Goal: Information Seeking & Learning: Compare options

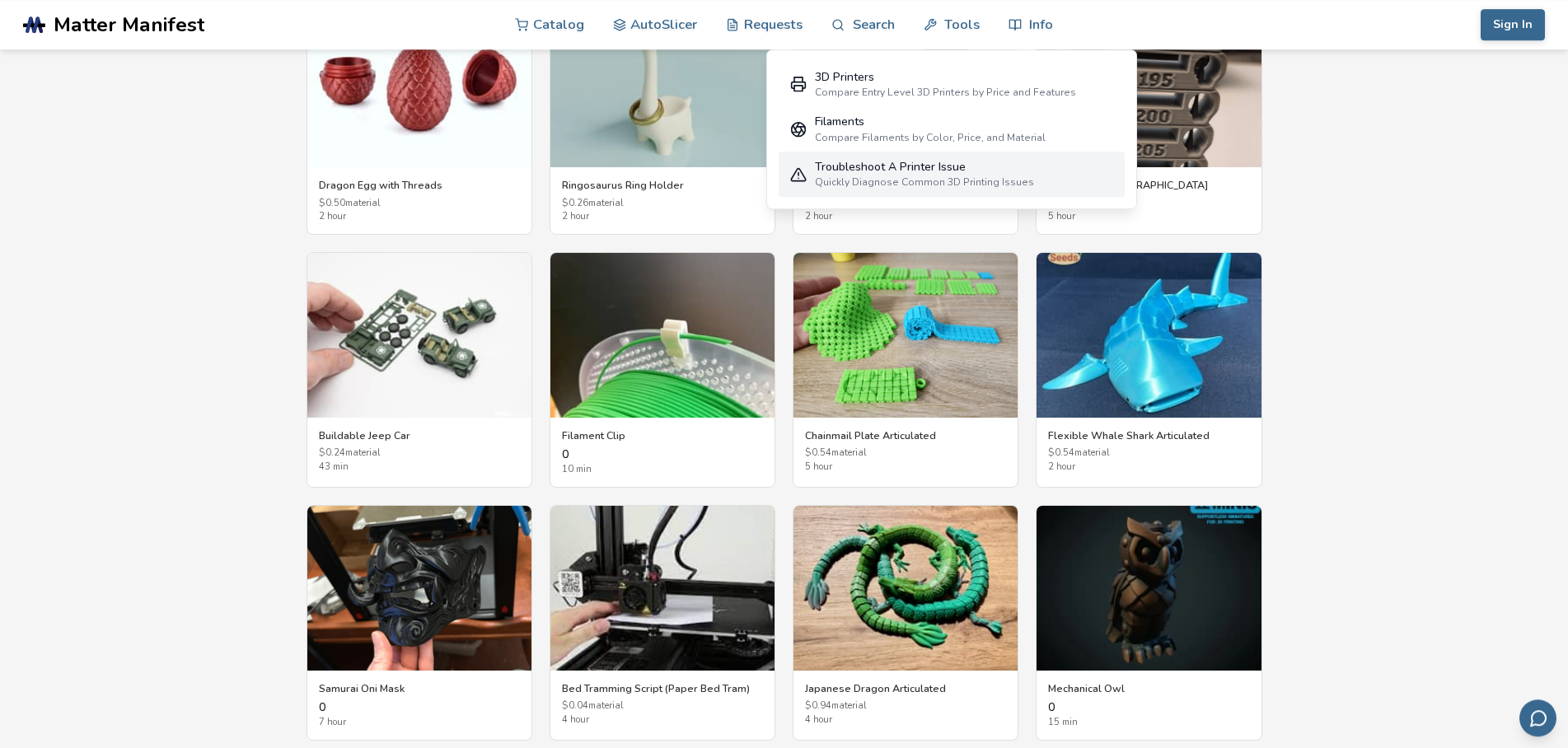
scroll to position [2857, 0]
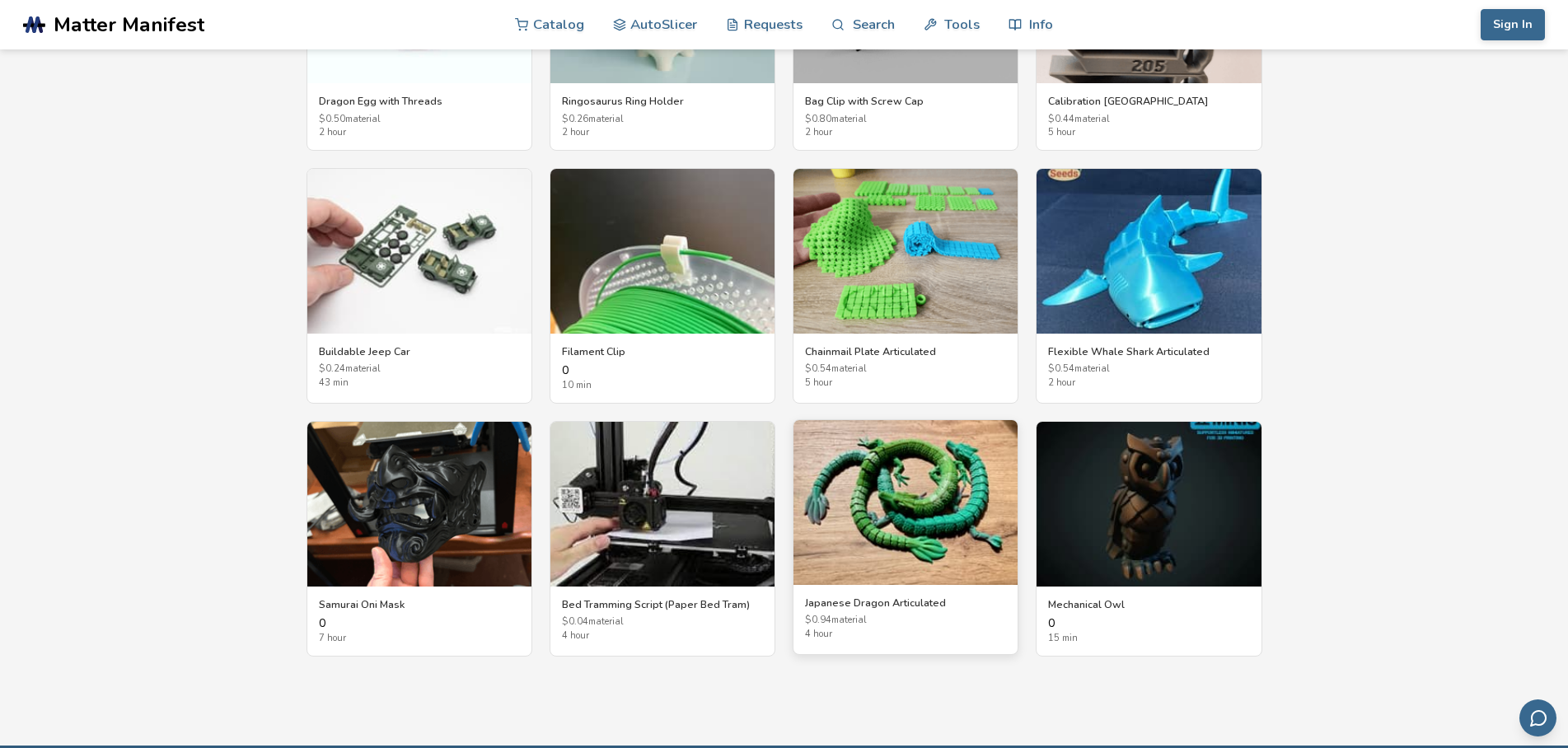
click at [945, 505] on img at bounding box center [906, 502] width 224 height 165
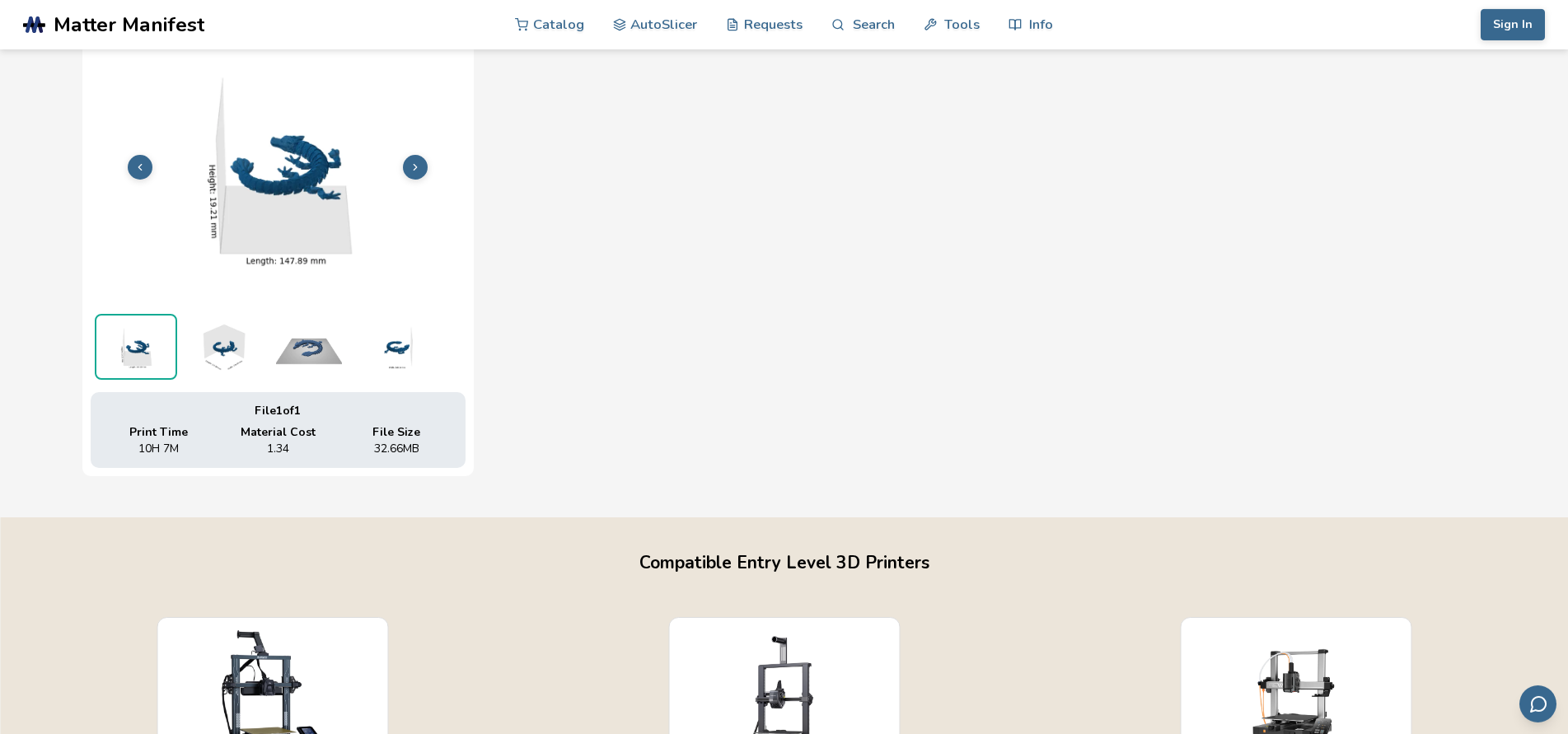
scroll to position [588, 0]
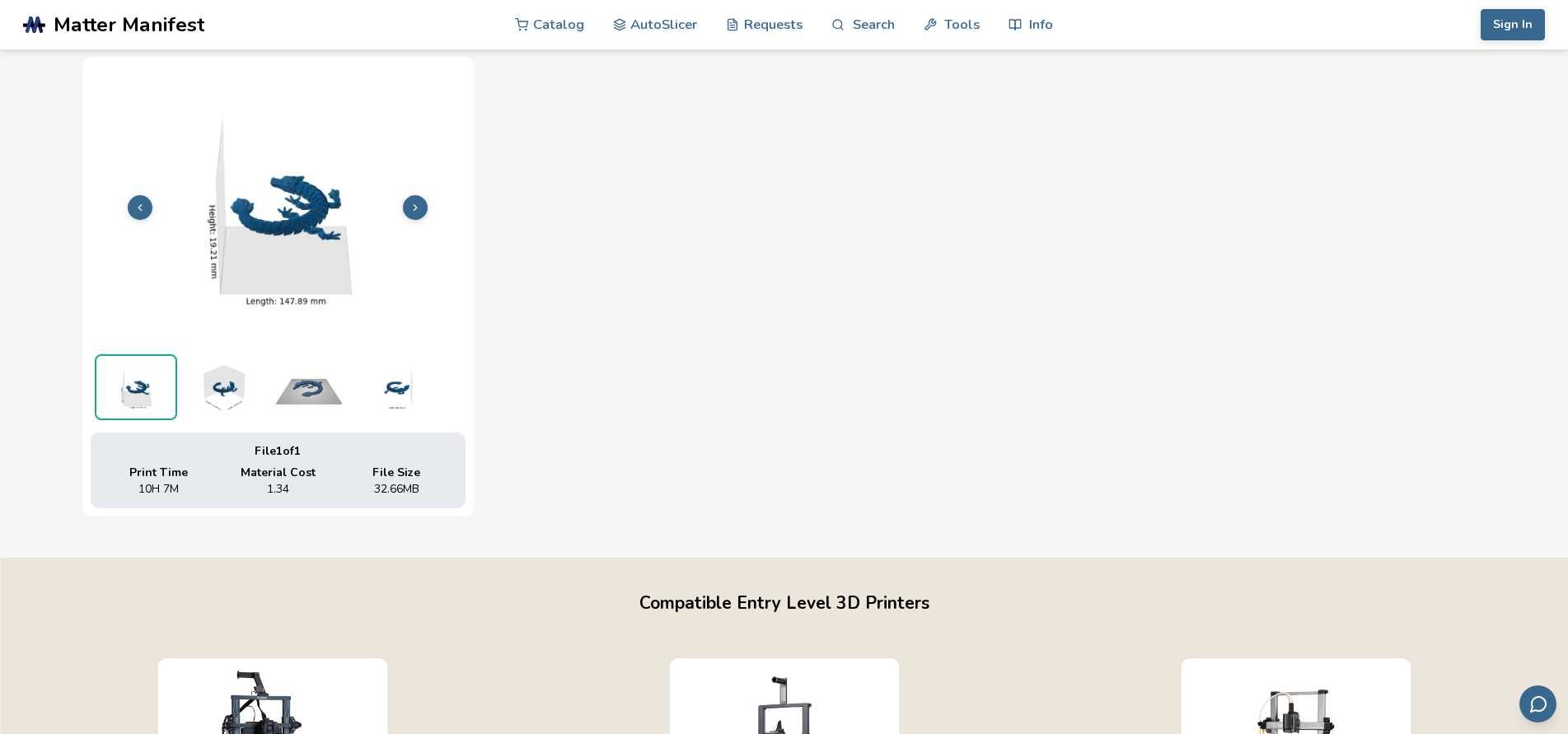
click at [198, 378] on img at bounding box center [222, 387] width 82 height 66
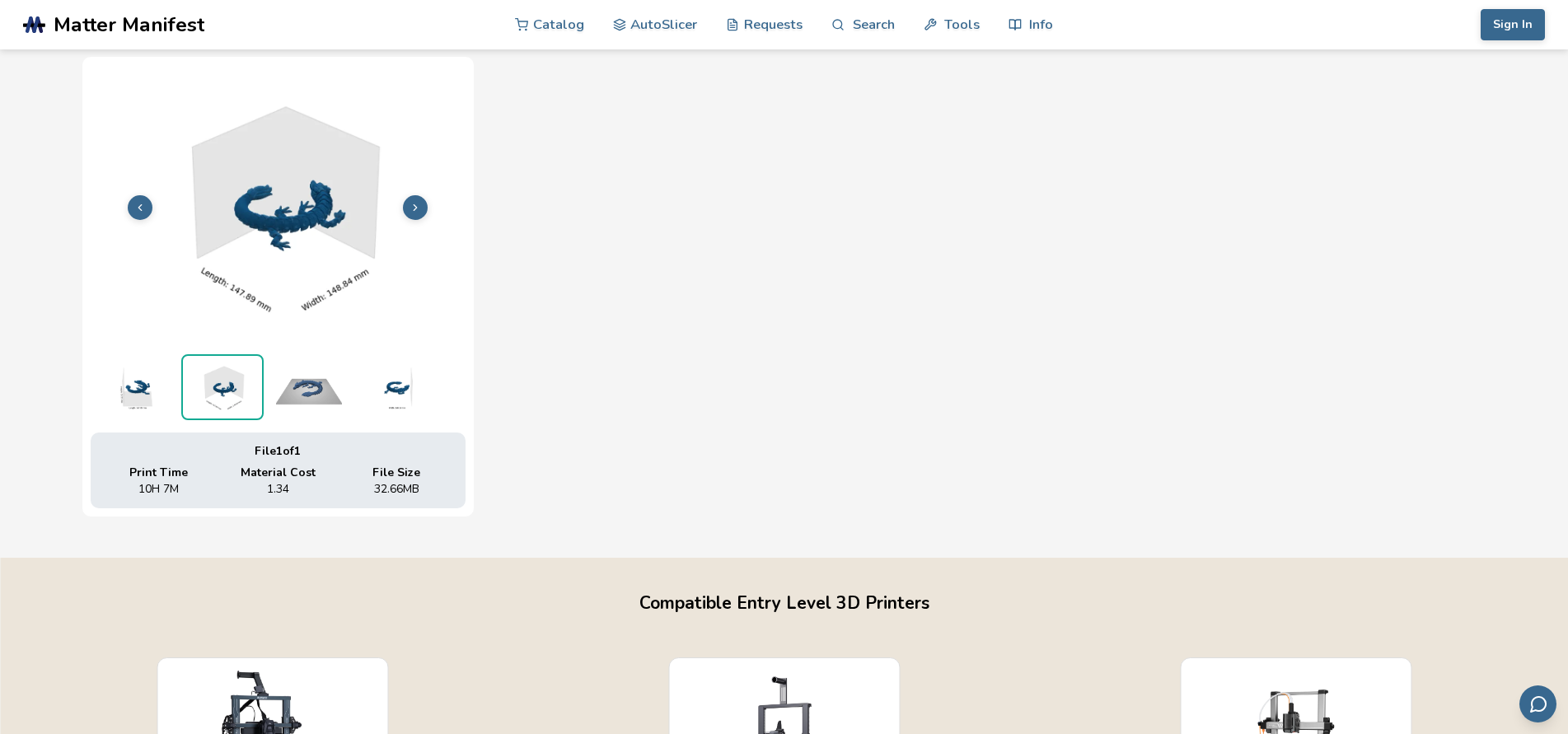
click at [325, 378] on img at bounding box center [309, 387] width 82 height 66
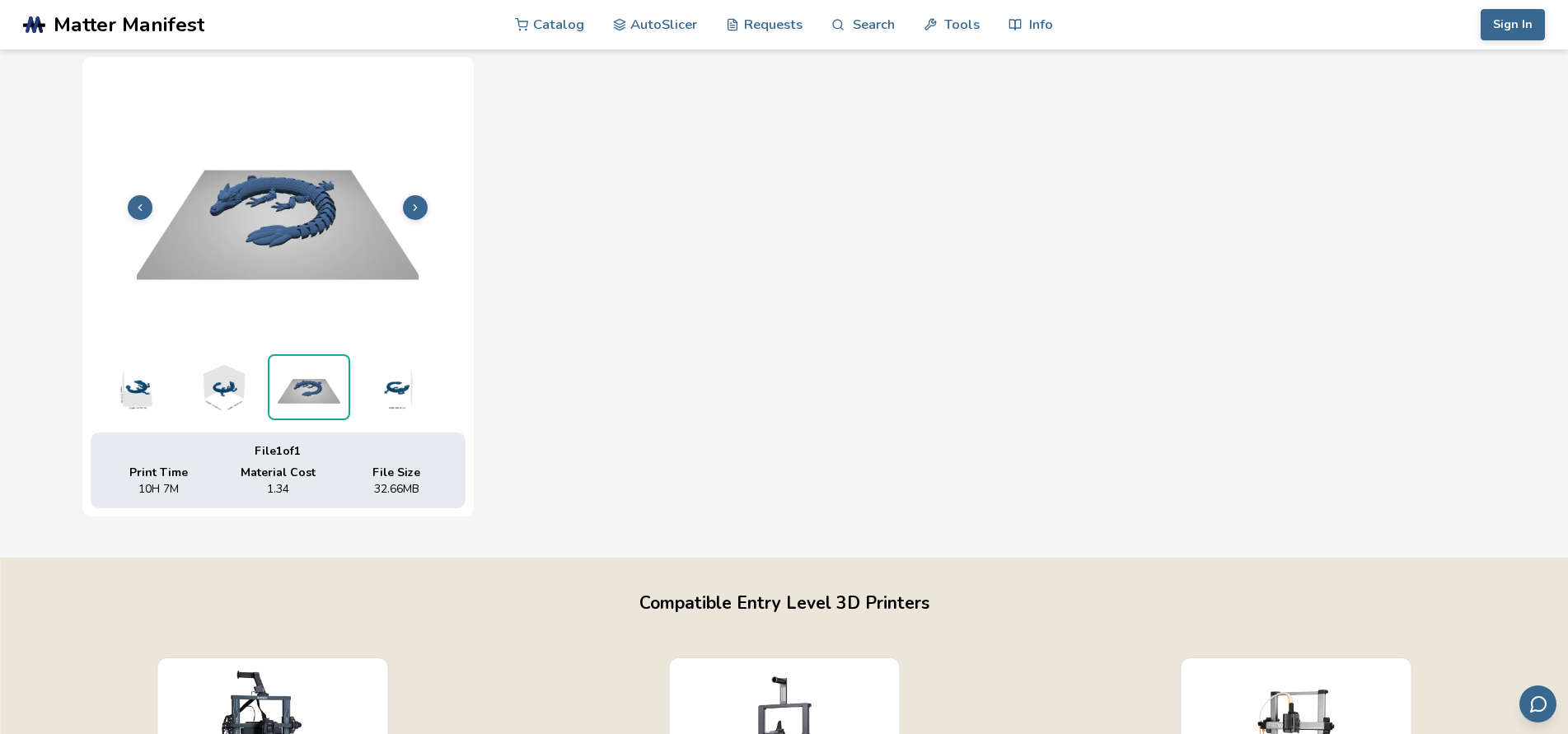
click at [124, 381] on img at bounding box center [135, 387] width 82 height 66
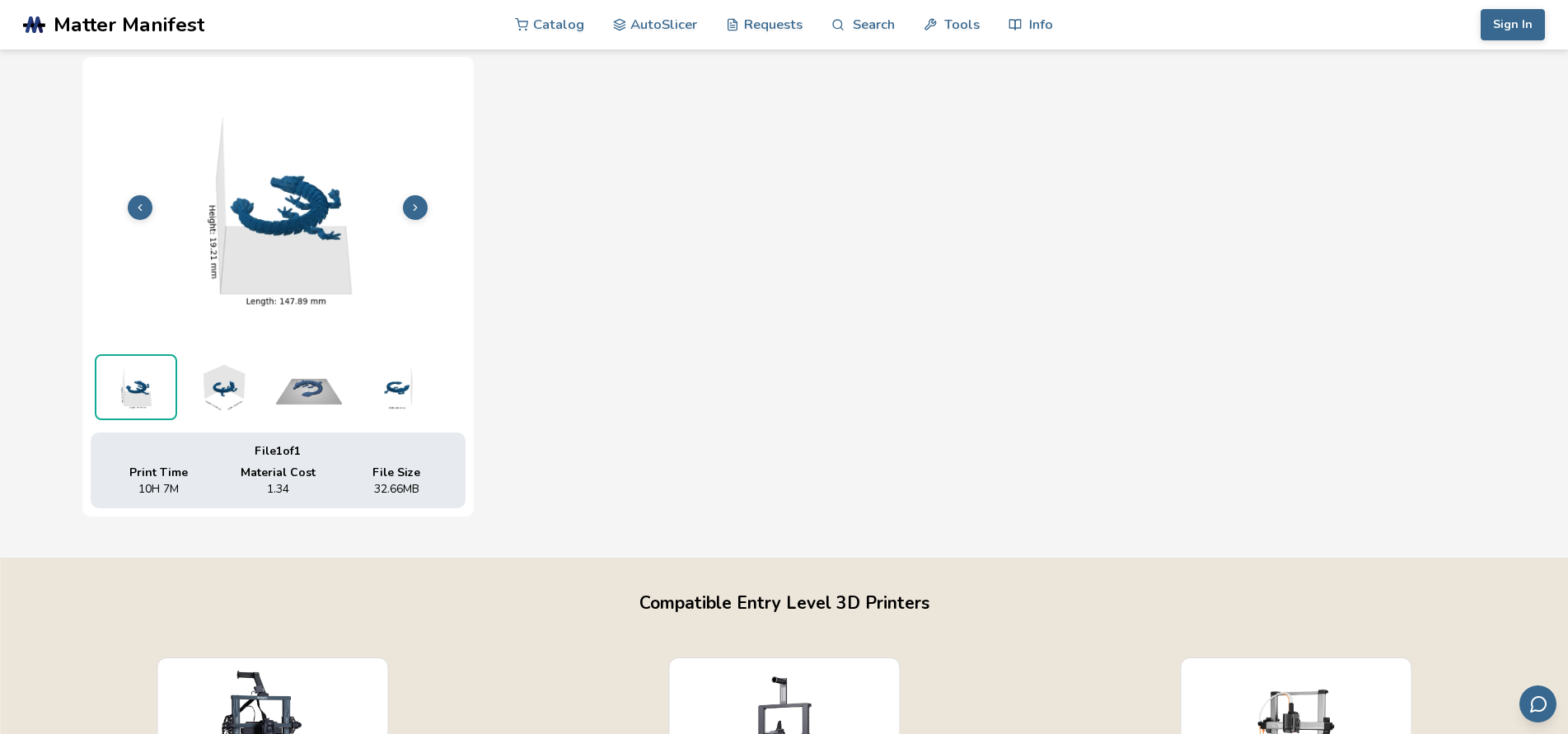
click at [223, 394] on img at bounding box center [222, 387] width 82 height 66
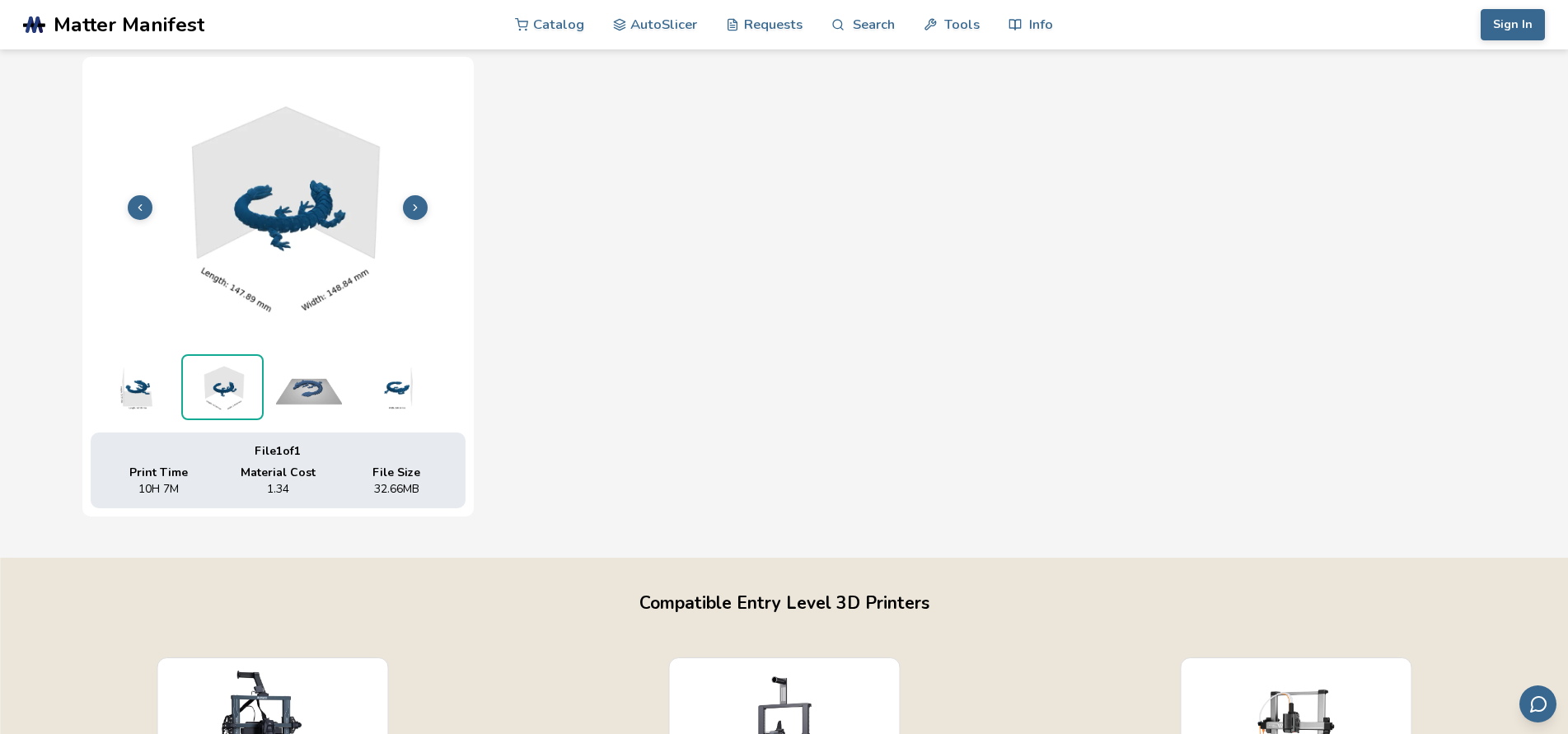
click at [310, 389] on img at bounding box center [309, 387] width 82 height 66
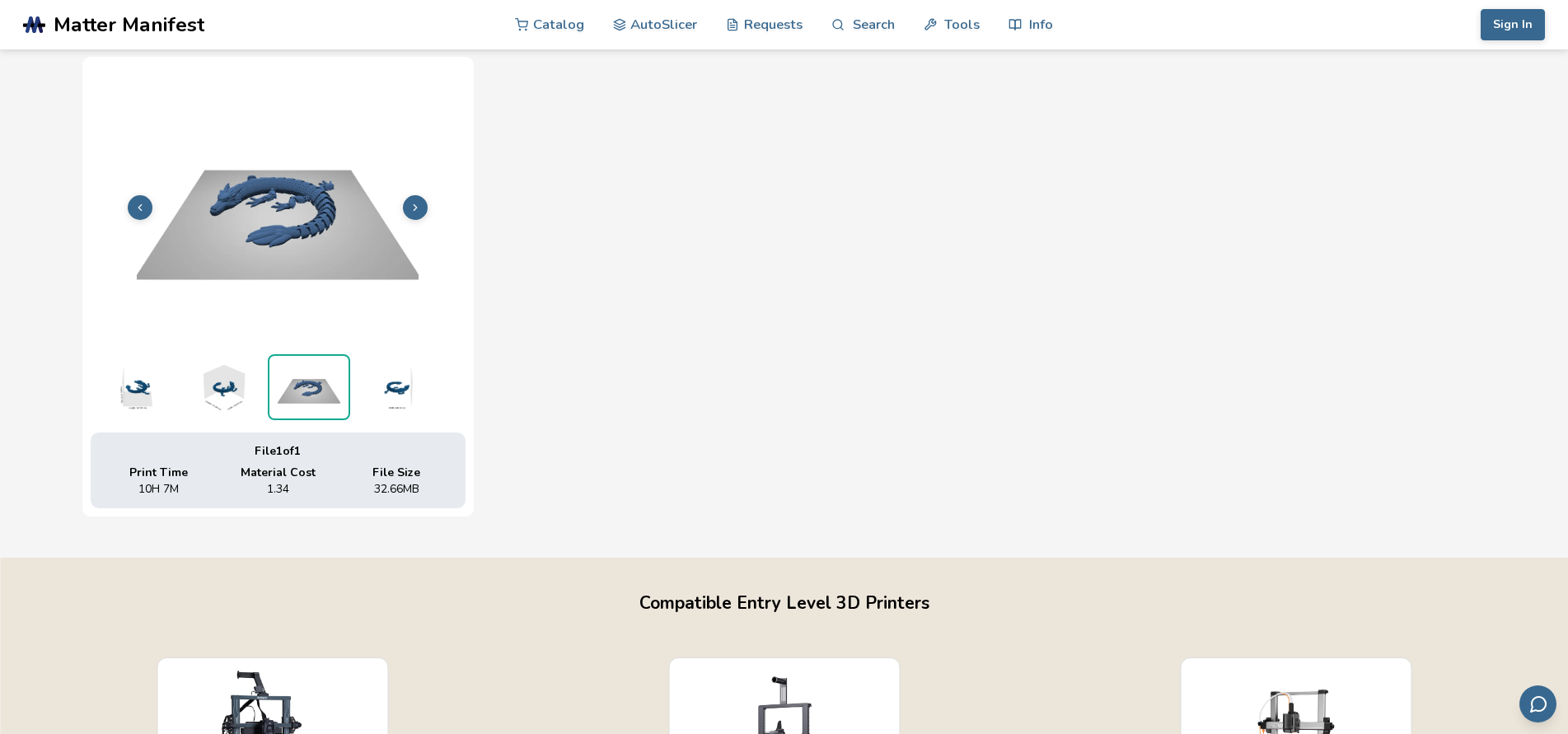
click at [401, 386] on img at bounding box center [396, 387] width 82 height 66
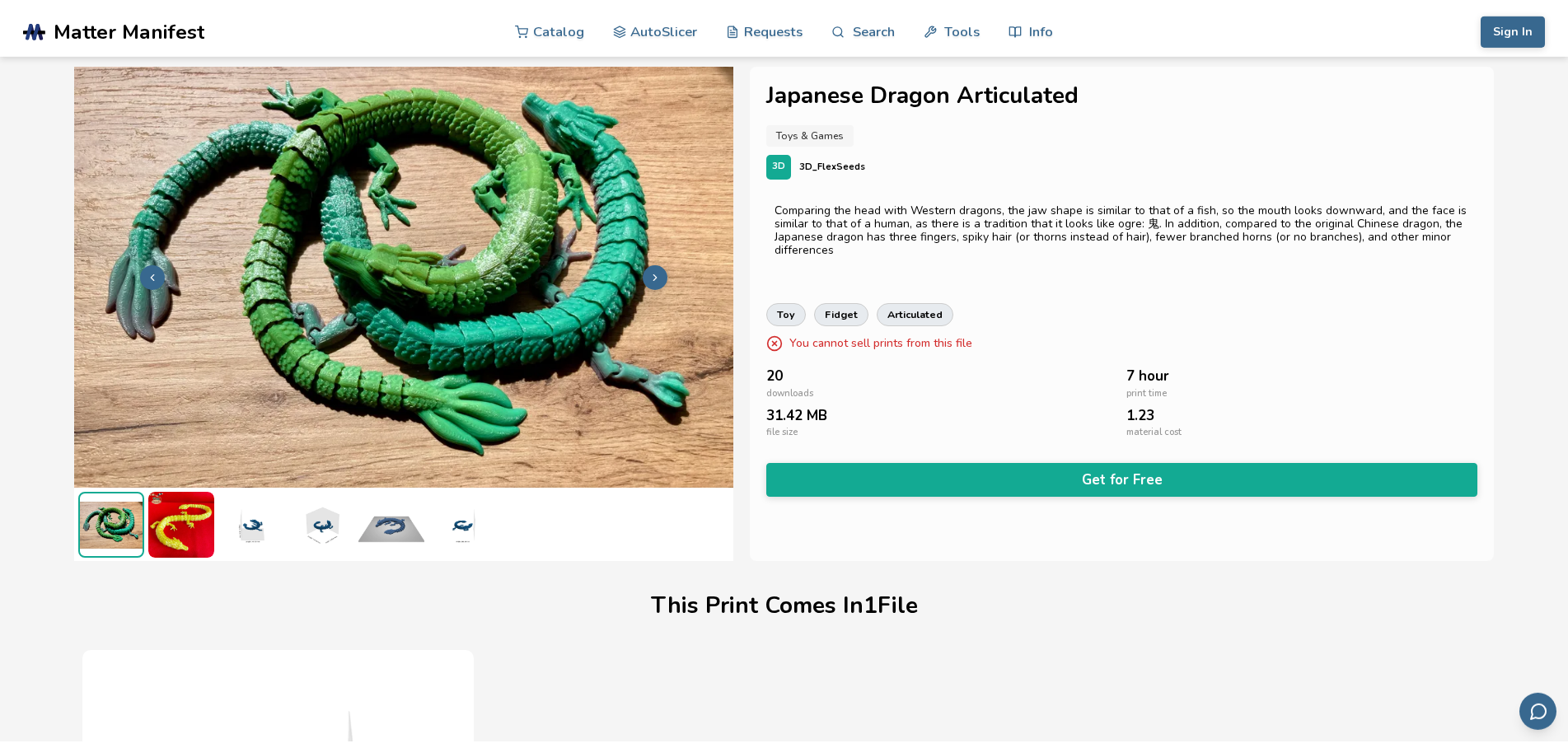
scroll to position [0, 0]
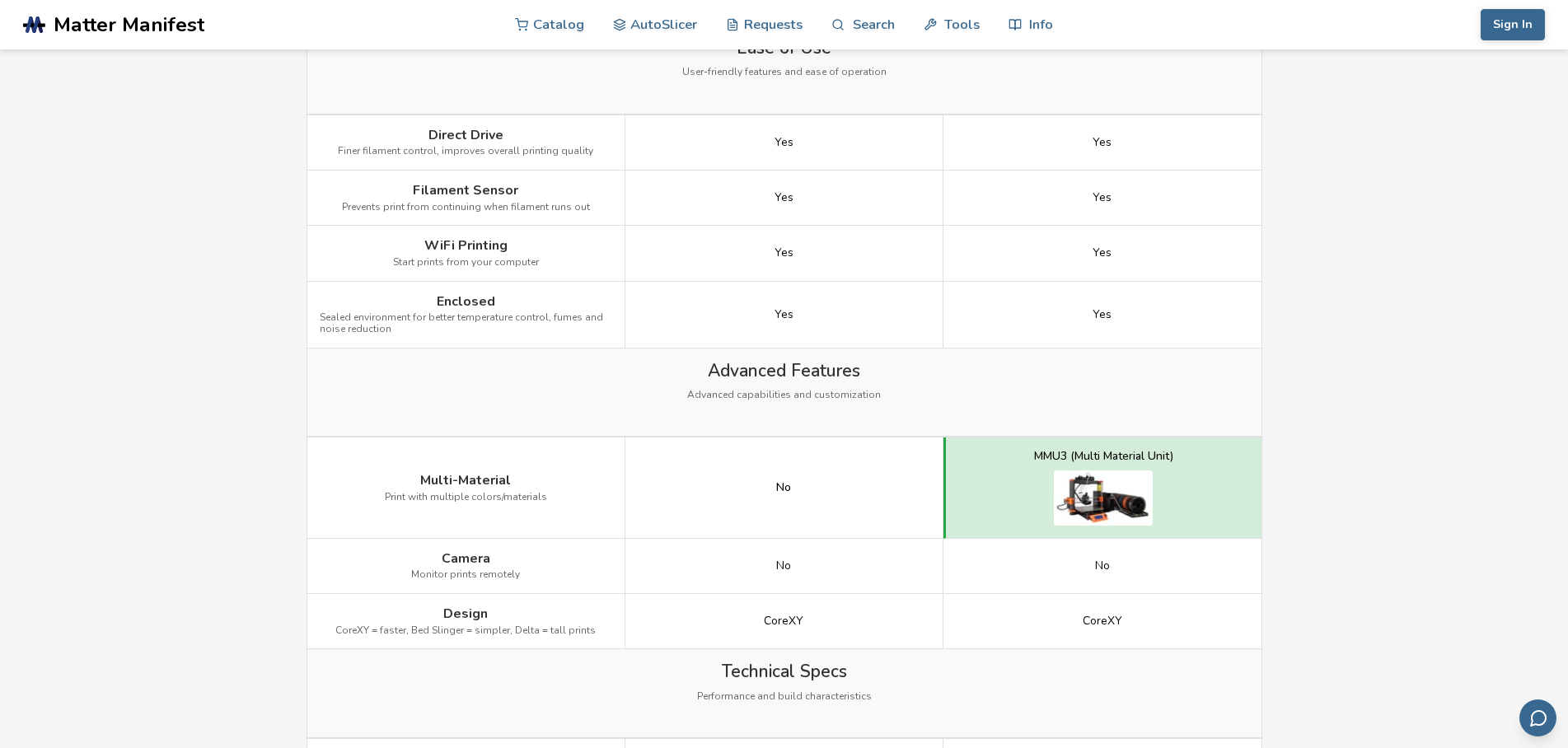
scroll to position [2016, 0]
